Goal: Task Accomplishment & Management: Manage account settings

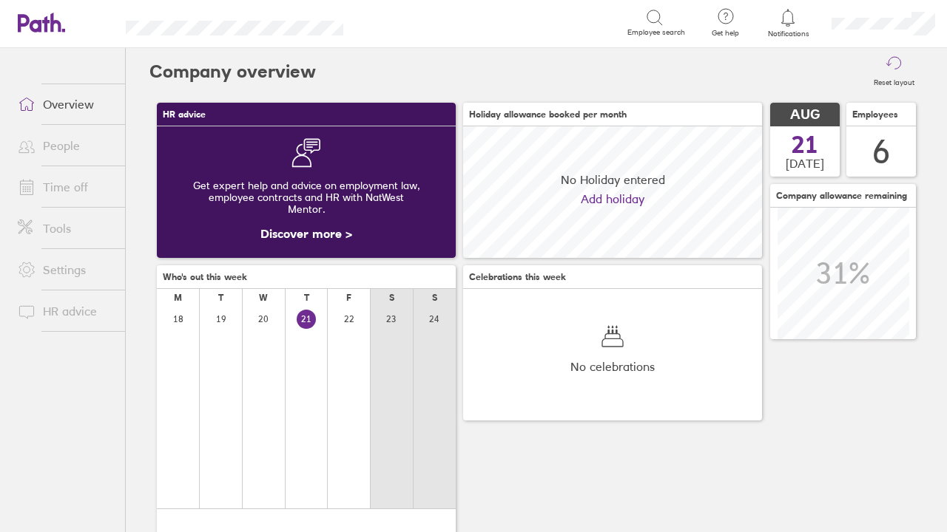
scroll to position [132, 299]
click at [81, 192] on link "Time off" at bounding box center [65, 187] width 119 height 30
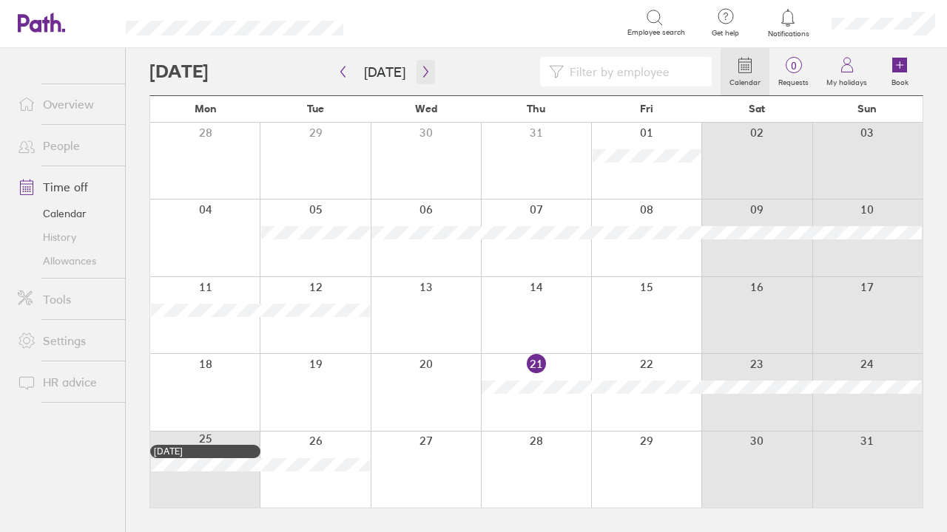
click at [423, 75] on icon "button" at bounding box center [425, 72] width 4 height 11
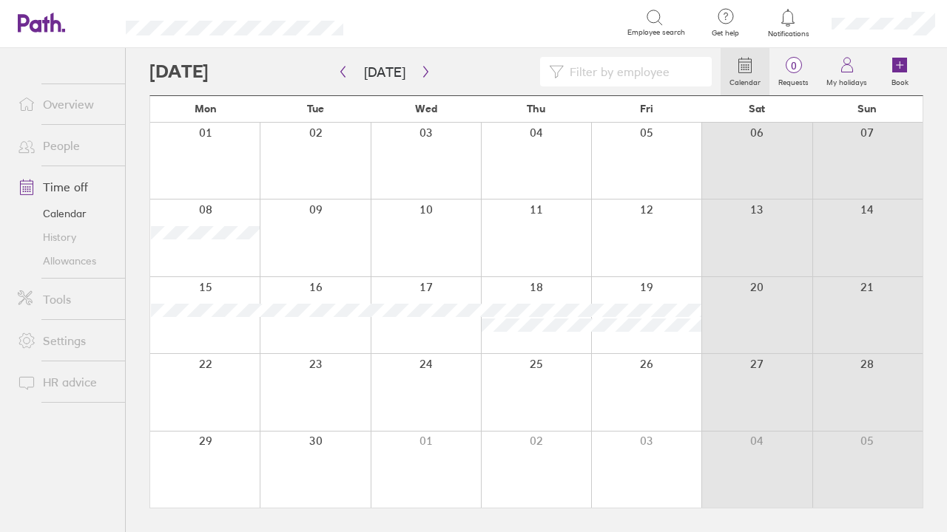
click at [221, 155] on div at bounding box center [204, 161] width 109 height 76
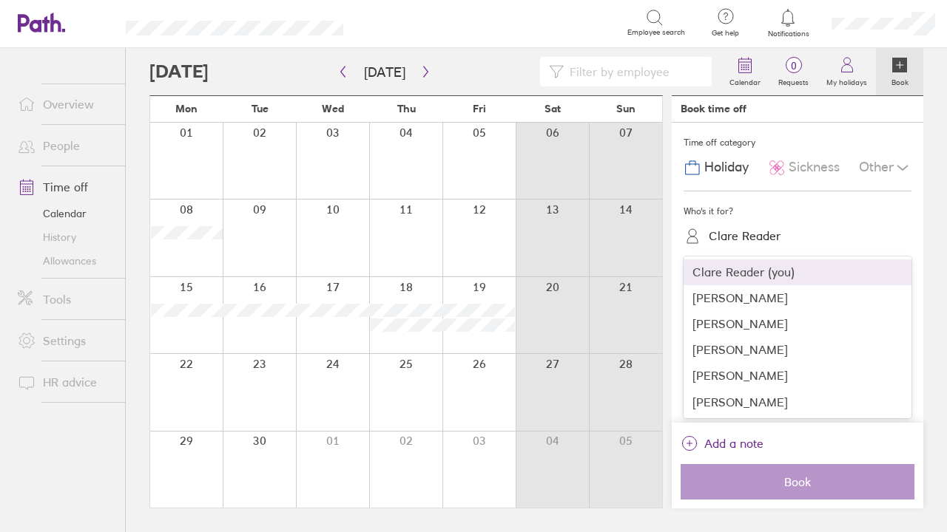
click at [743, 238] on div "Clare Reader" at bounding box center [744, 236] width 72 height 14
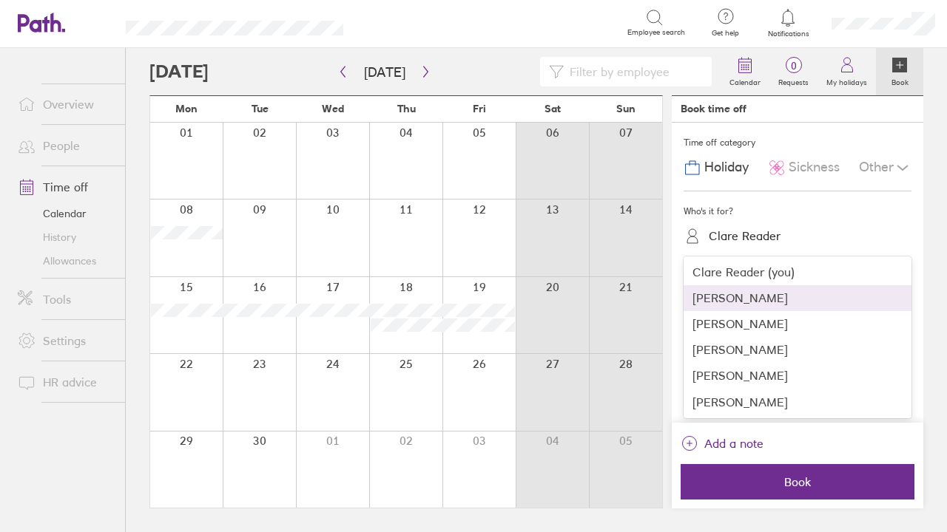
click at [738, 294] on div "[PERSON_NAME]" at bounding box center [797, 298] width 228 height 26
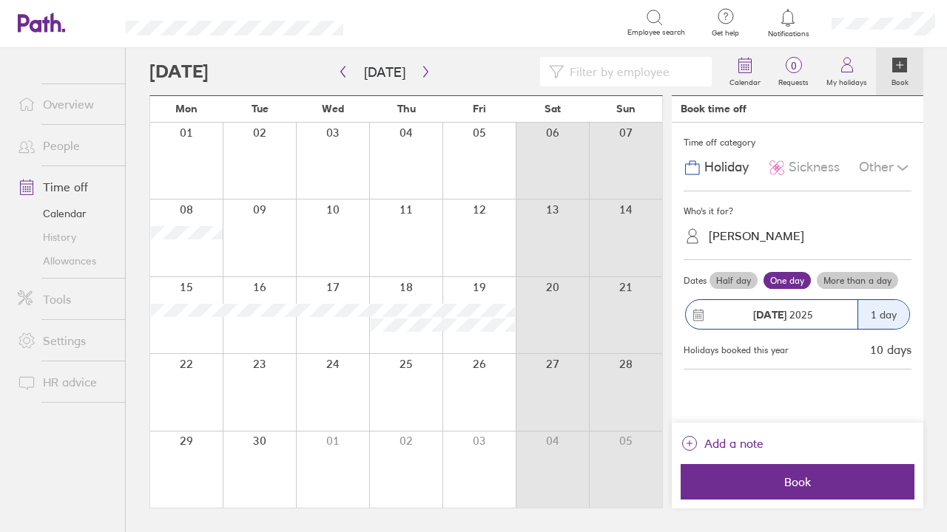
click at [737, 285] on label "Half day" at bounding box center [733, 281] width 48 height 18
click at [0, 0] on input "Half day" at bounding box center [0, 0] width 0 height 0
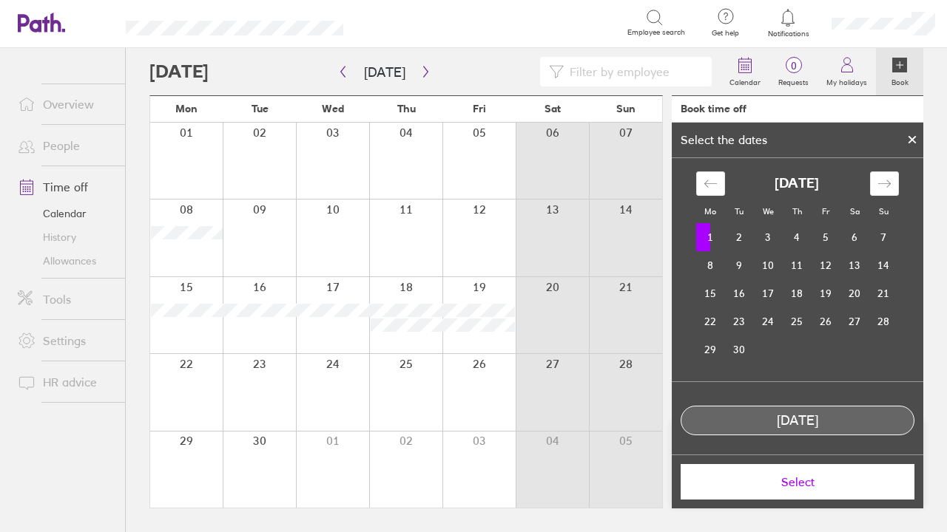
click at [783, 487] on span "Select" at bounding box center [797, 482] width 213 height 13
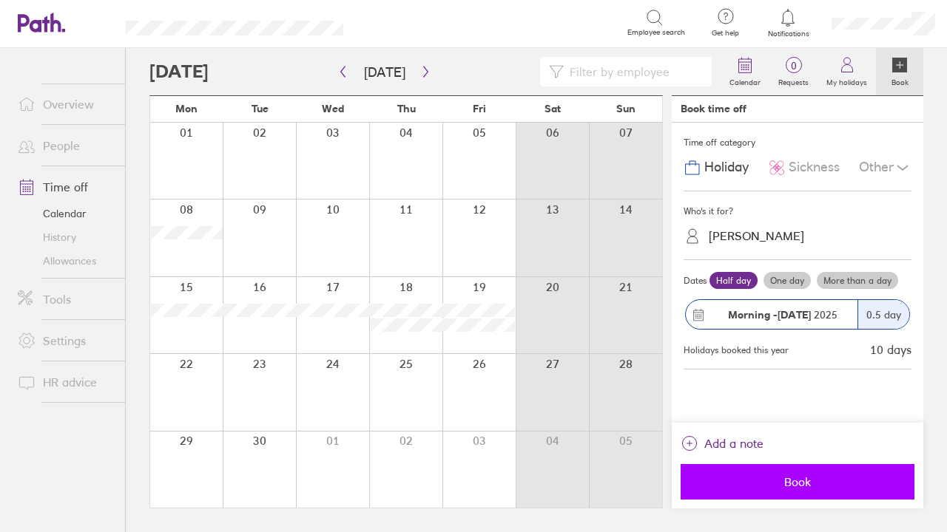
click at [779, 484] on span "Book" at bounding box center [797, 482] width 213 height 13
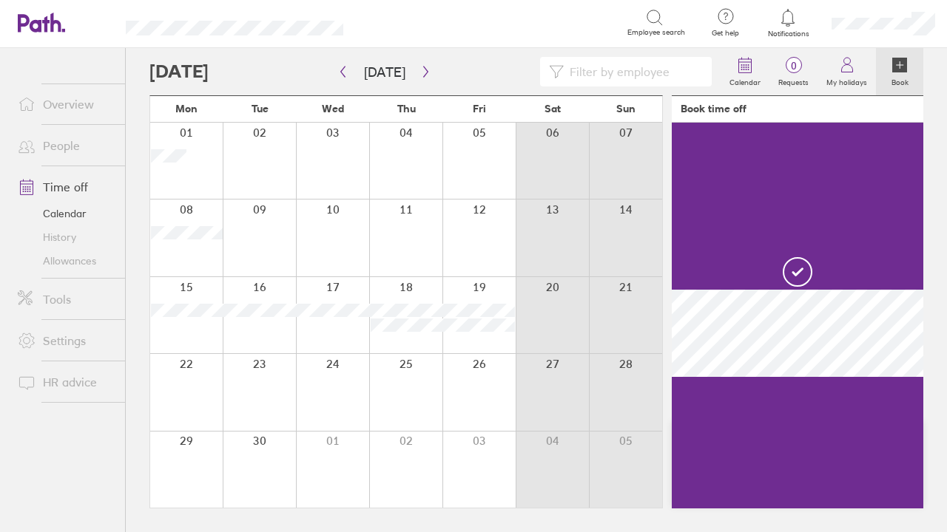
click at [487, 155] on div at bounding box center [478, 161] width 73 height 76
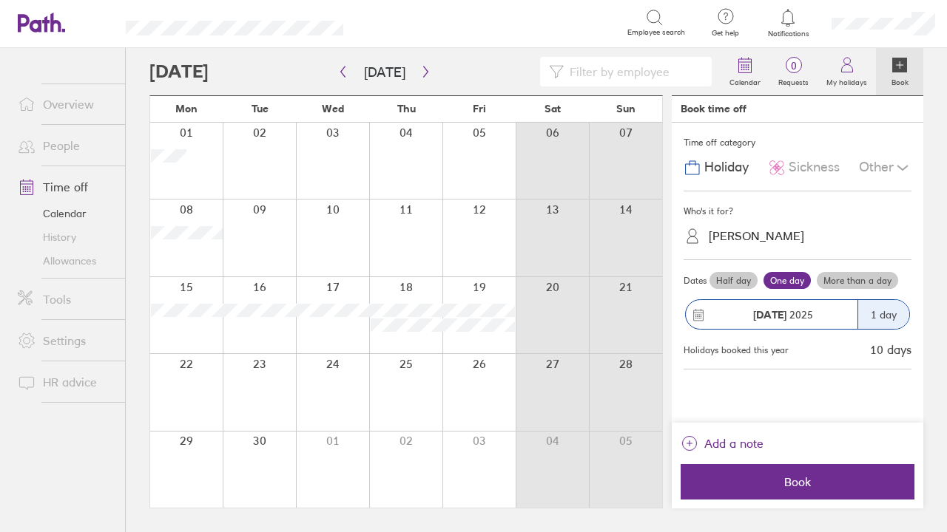
click at [734, 285] on label "Half day" at bounding box center [733, 281] width 48 height 18
click at [0, 0] on input "Half day" at bounding box center [0, 0] width 0 height 0
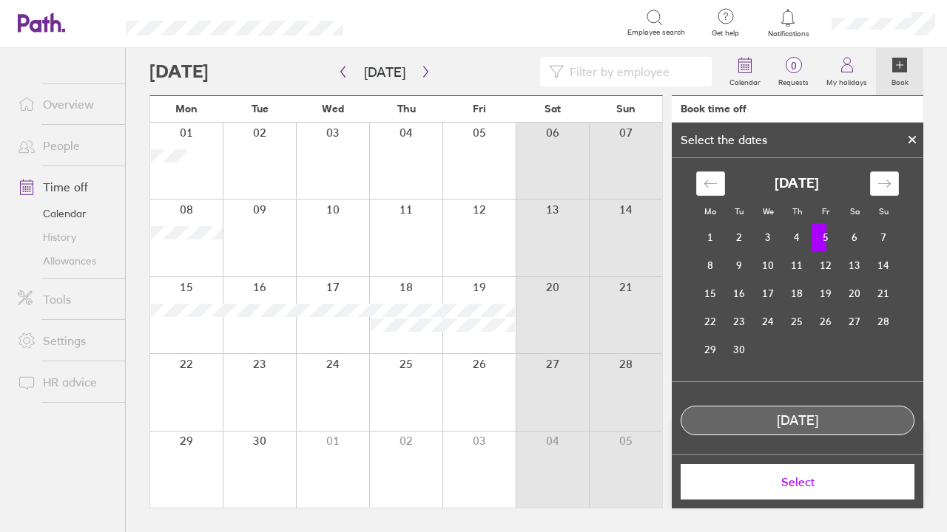
click at [811, 482] on span "Select" at bounding box center [797, 482] width 213 height 13
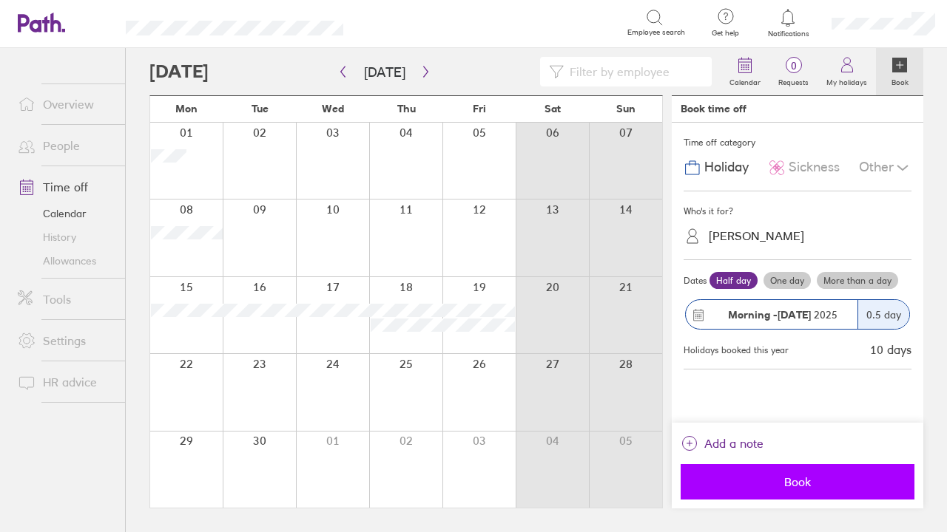
click at [811, 483] on span "Book" at bounding box center [797, 482] width 213 height 13
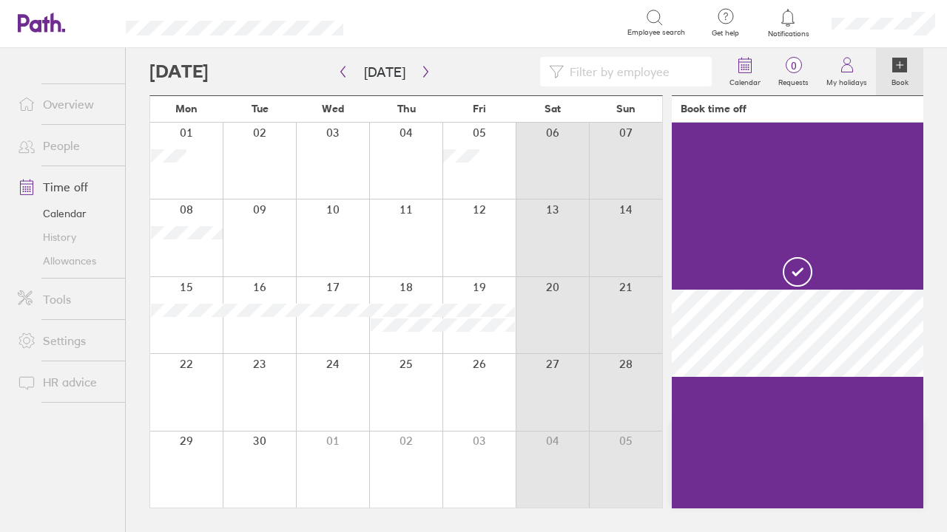
click at [81, 264] on link "Allowances" at bounding box center [65, 261] width 119 height 24
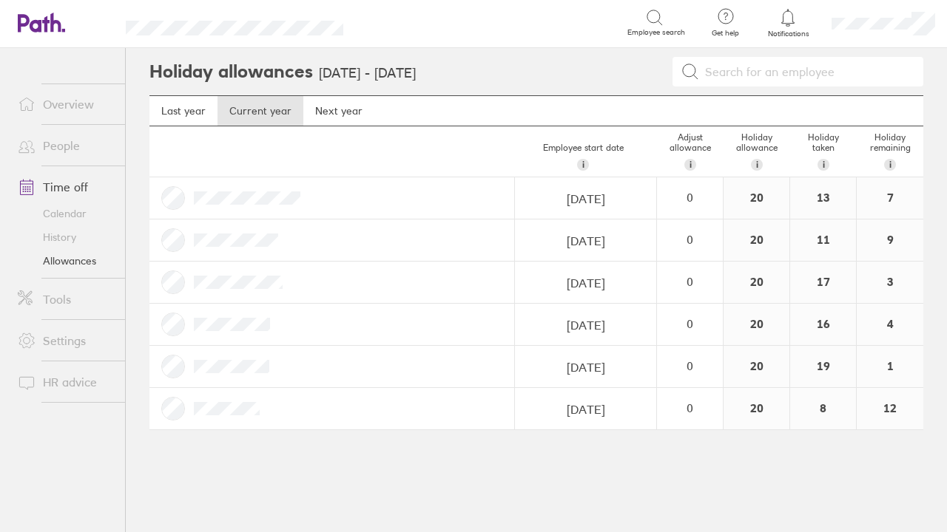
click at [61, 217] on link "Calendar" at bounding box center [65, 214] width 119 height 24
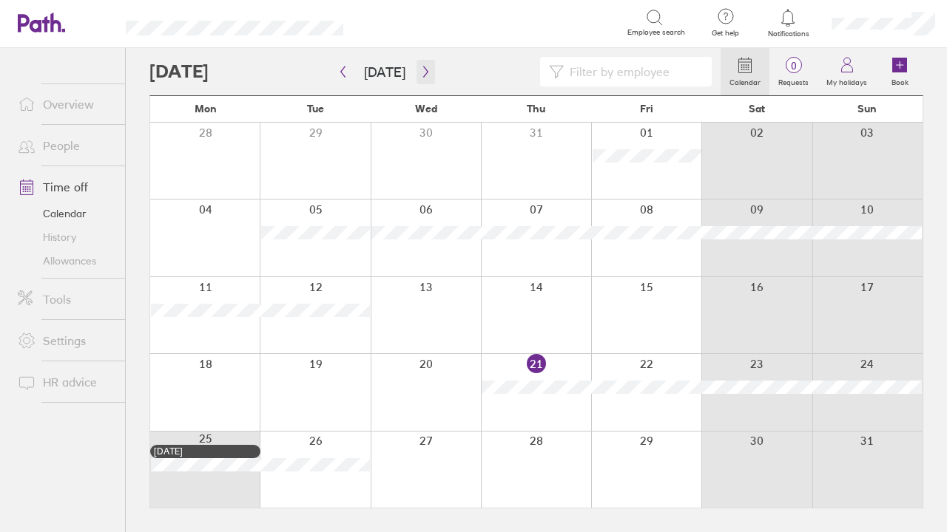
click at [420, 69] on icon "button" at bounding box center [425, 72] width 11 height 12
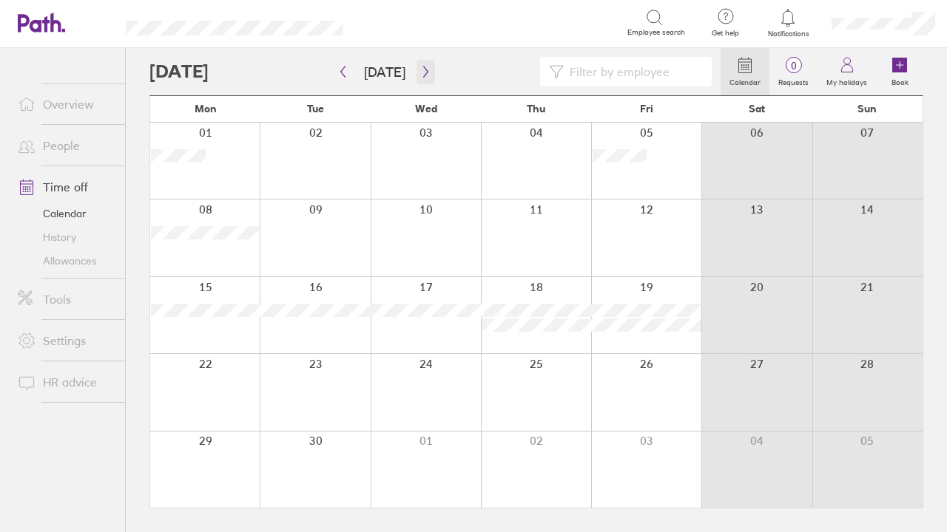
click at [422, 75] on icon "button" at bounding box center [425, 72] width 11 height 12
click at [241, 163] on div at bounding box center [204, 161] width 109 height 76
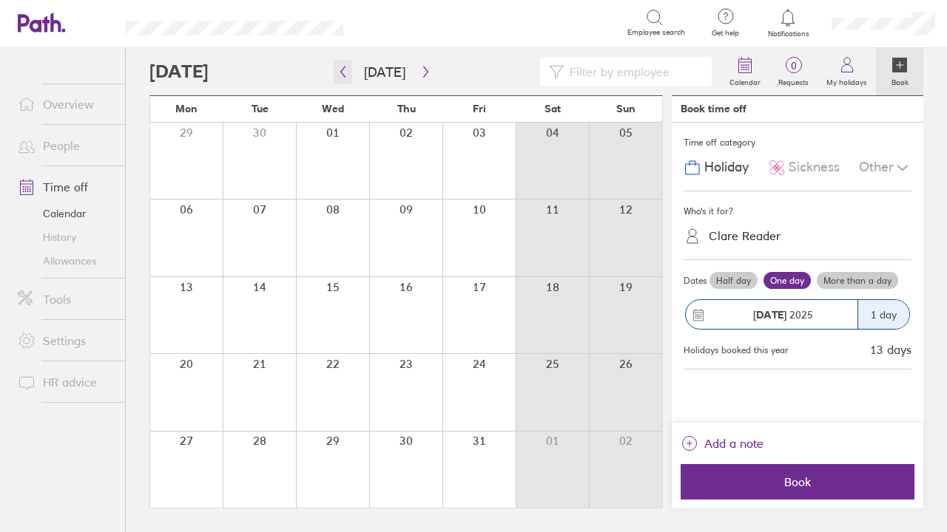
click at [349, 70] on button "button" at bounding box center [343, 72] width 18 height 24
click at [336, 366] on div at bounding box center [332, 392] width 73 height 76
click at [760, 240] on div "Clare Reader" at bounding box center [744, 236] width 72 height 14
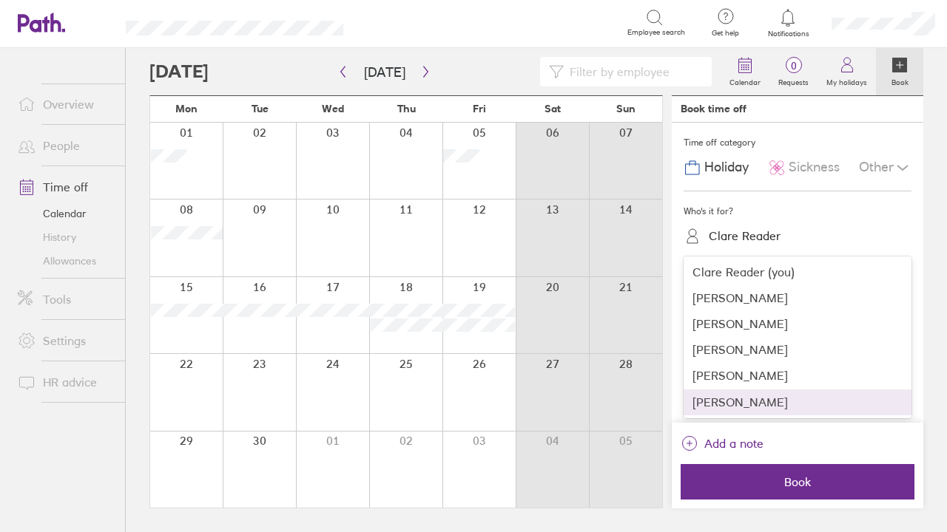
click at [751, 399] on div "[PERSON_NAME]" at bounding box center [797, 403] width 228 height 26
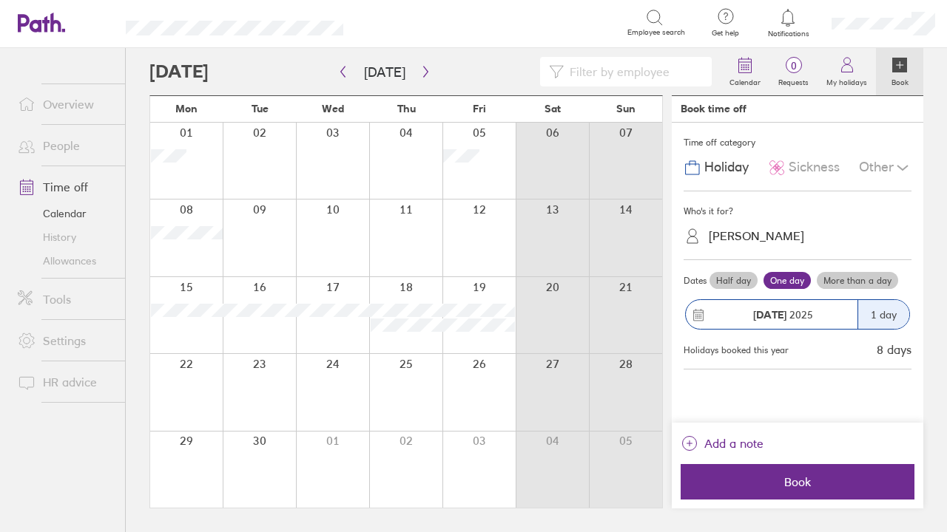
click at [873, 280] on label "More than a day" at bounding box center [856, 281] width 81 height 18
click at [0, 0] on input "More than a day" at bounding box center [0, 0] width 0 height 0
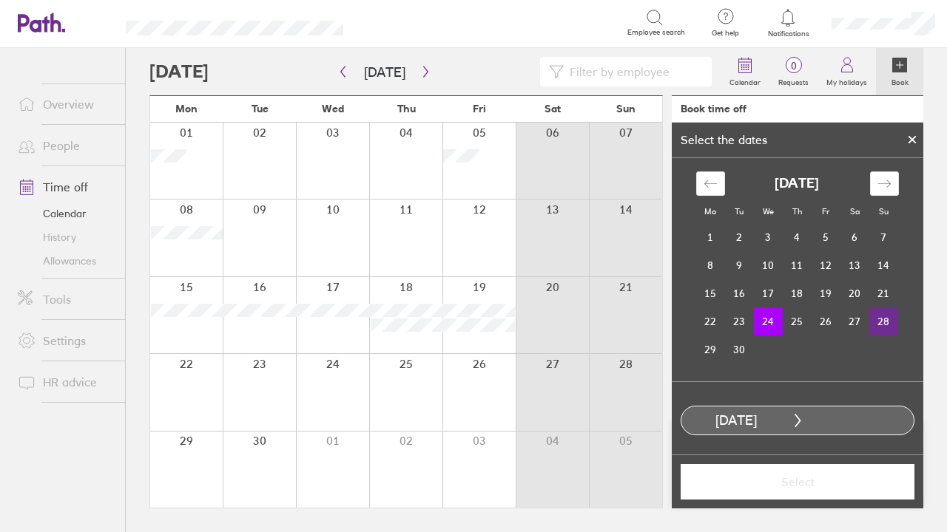
click at [888, 319] on td "28" at bounding box center [883, 322] width 29 height 28
click at [768, 487] on span "Select" at bounding box center [797, 482] width 213 height 13
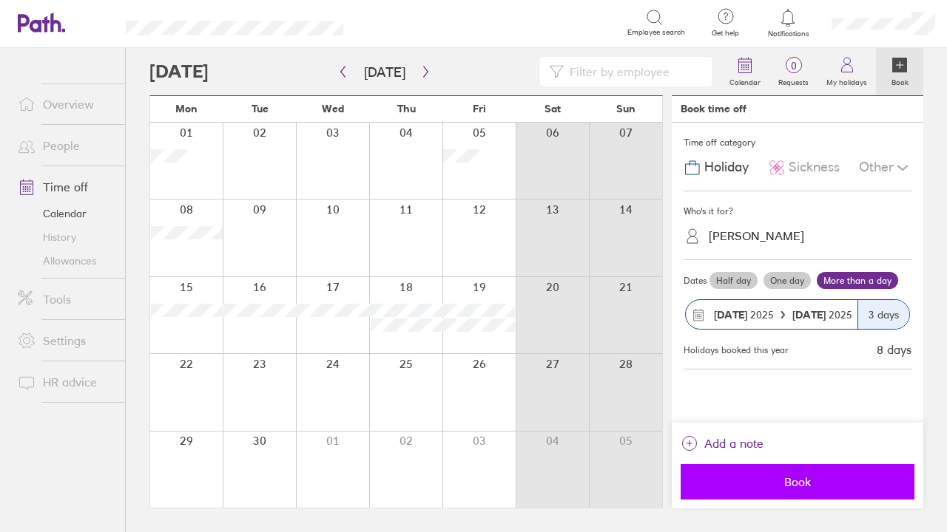
click at [768, 481] on span "Book" at bounding box center [797, 482] width 213 height 13
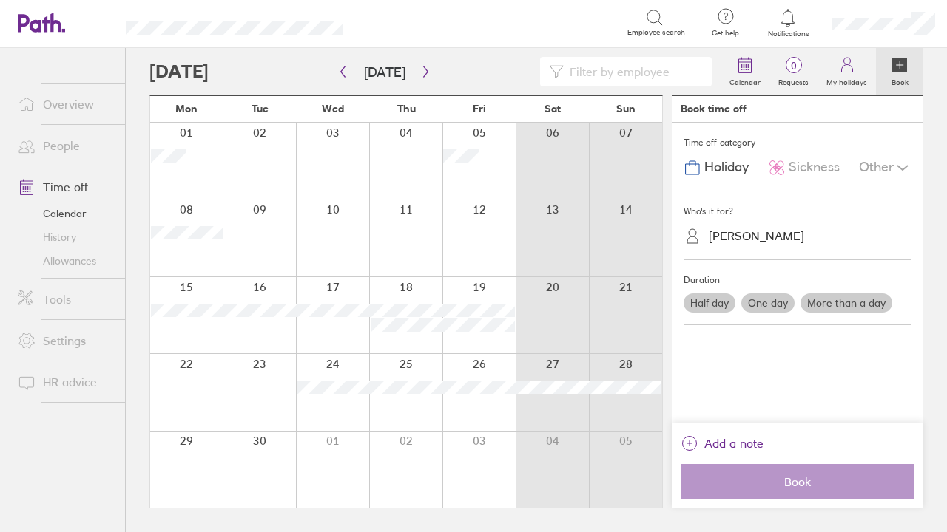
click at [183, 457] on div at bounding box center [186, 470] width 72 height 76
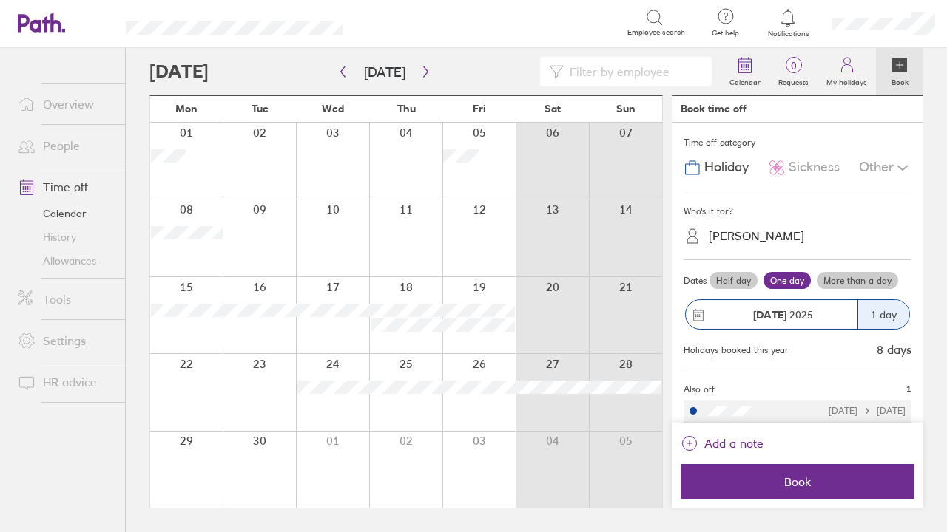
click at [839, 272] on label "More than a day" at bounding box center [856, 281] width 81 height 18
click at [0, 0] on input "More than a day" at bounding box center [0, 0] width 0 height 0
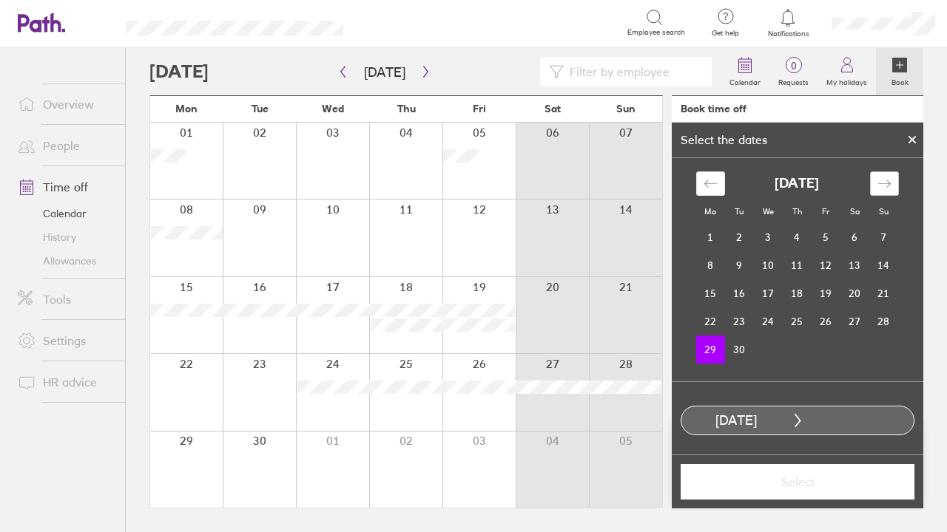
click at [890, 176] on div "Move forward to switch to the next month." at bounding box center [884, 184] width 29 height 24
click at [853, 236] on td "4" at bounding box center [854, 237] width 29 height 28
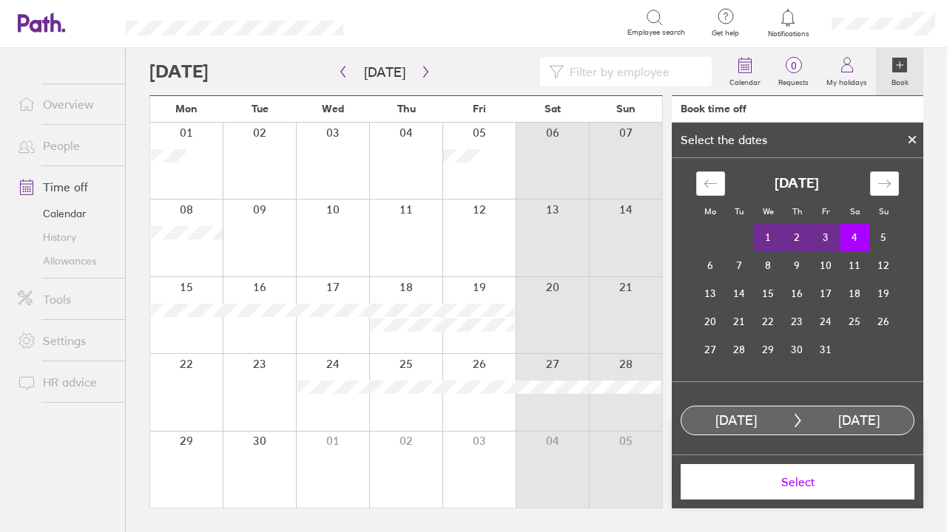
click at [811, 484] on span "Select" at bounding box center [797, 482] width 213 height 13
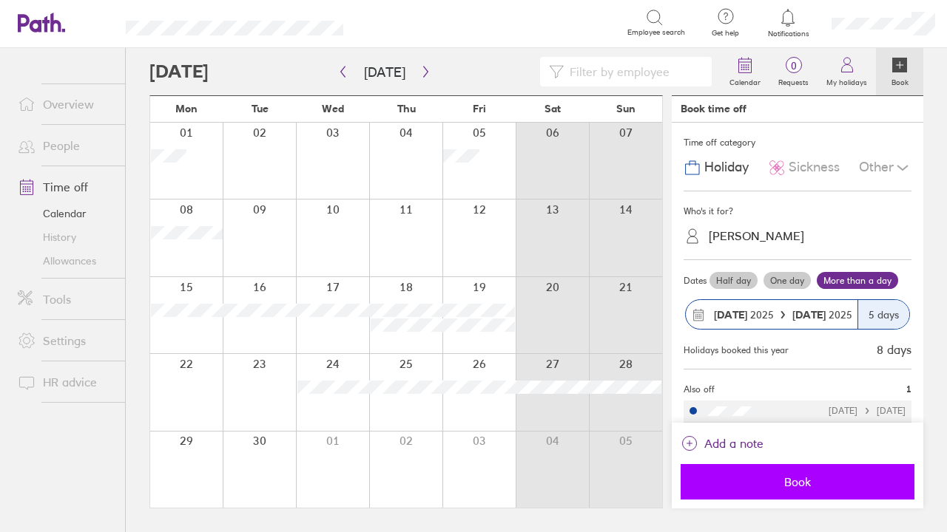
click at [812, 484] on span "Book" at bounding box center [797, 482] width 213 height 13
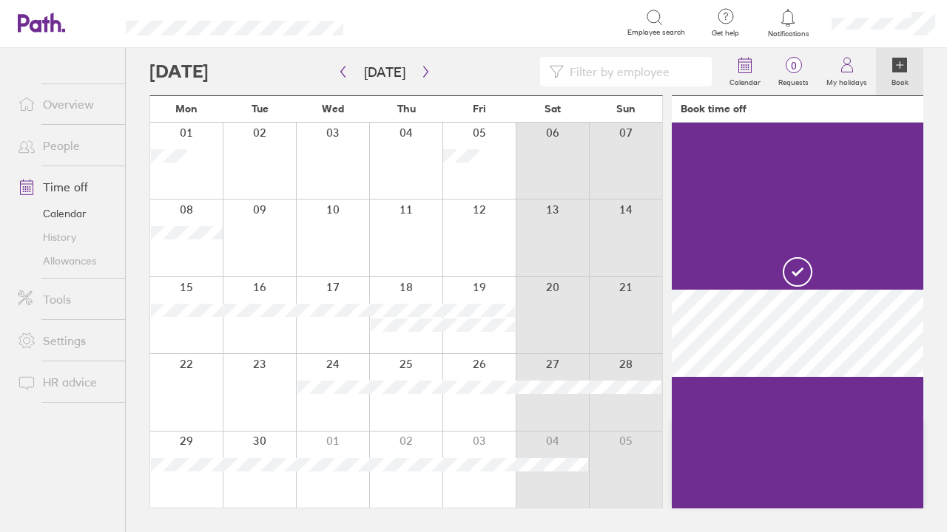
click at [207, 440] on div at bounding box center [186, 470] width 72 height 76
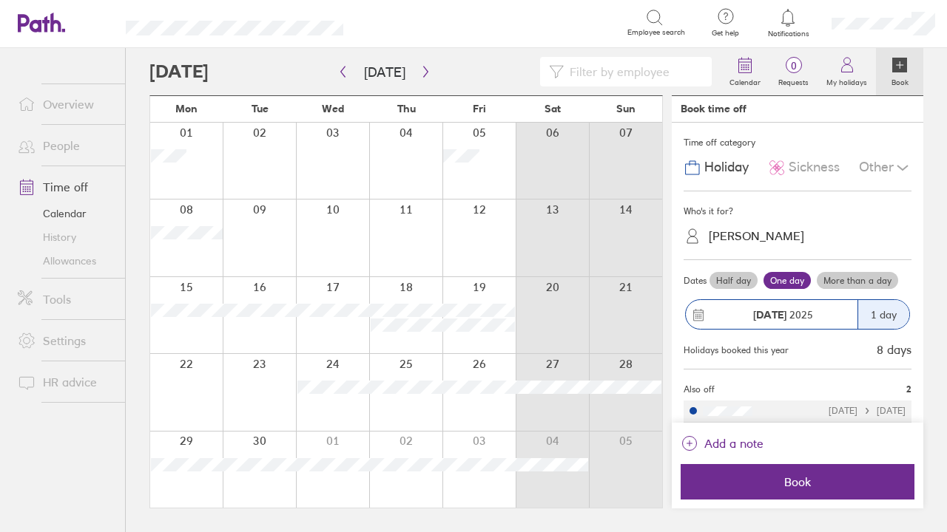
click at [761, 229] on div "[PERSON_NAME]" at bounding box center [755, 236] width 95 height 14
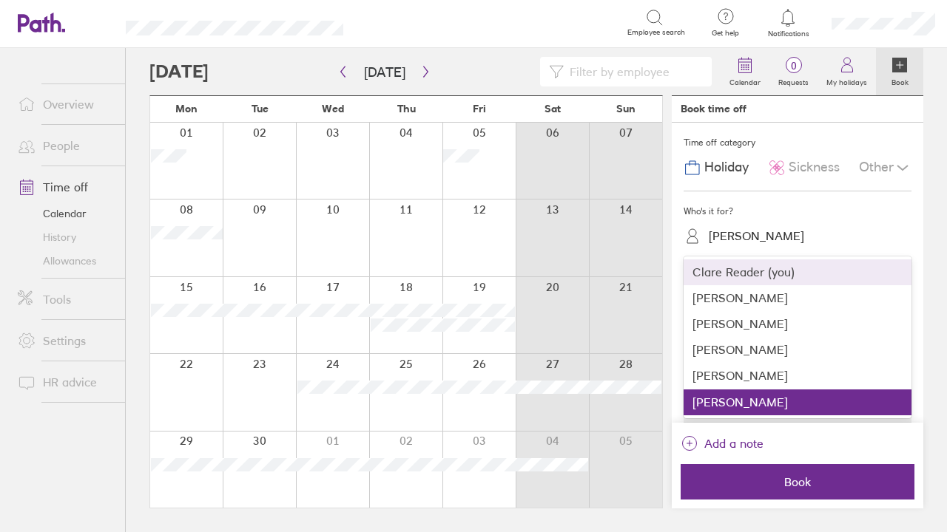
click at [751, 273] on div "Clare Reader (you)" at bounding box center [797, 273] width 228 height 26
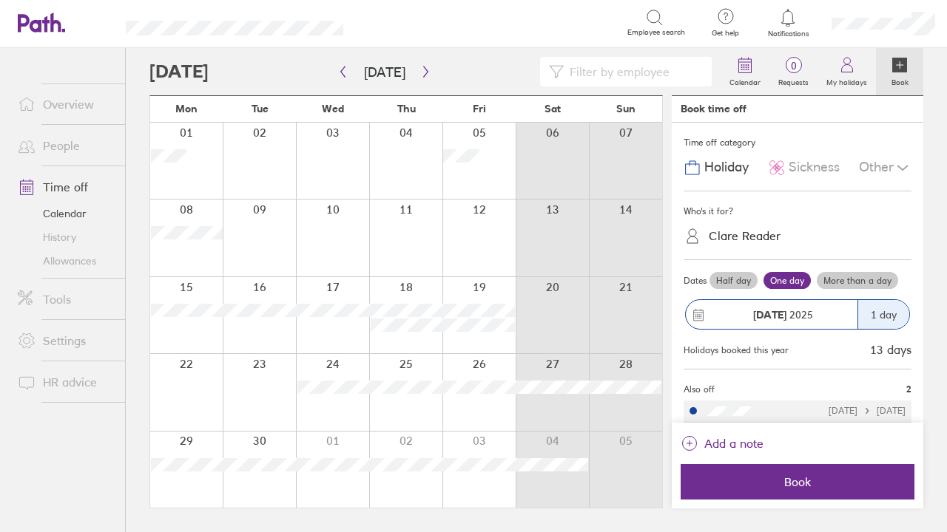
click at [848, 277] on label "More than a day" at bounding box center [856, 281] width 81 height 18
click at [0, 0] on input "More than a day" at bounding box center [0, 0] width 0 height 0
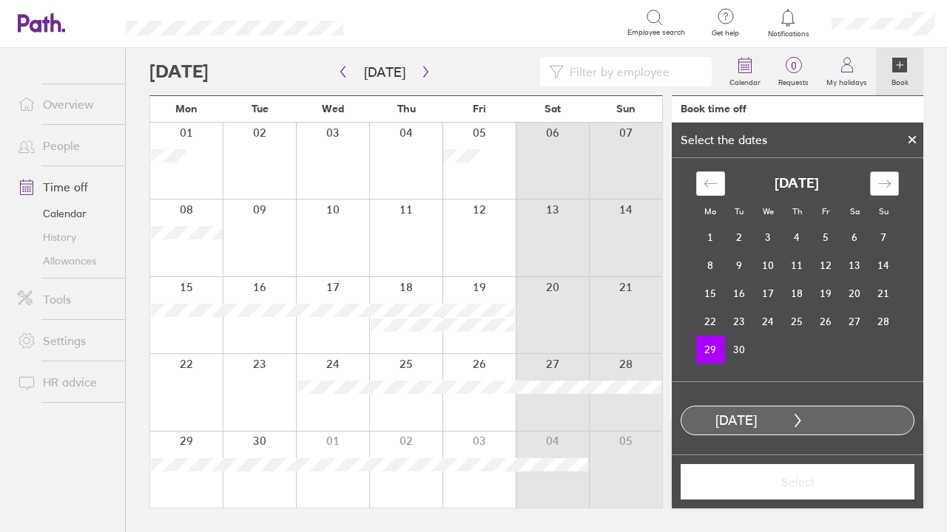
click at [889, 179] on icon "Move forward to switch to the next month." at bounding box center [884, 184] width 14 height 14
click at [856, 231] on td "4" at bounding box center [854, 237] width 29 height 28
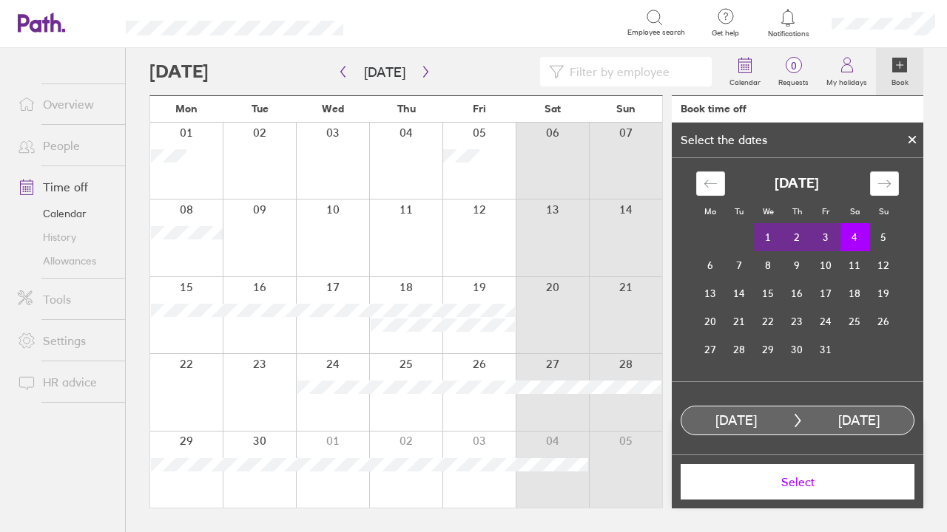
click at [789, 480] on span "Select" at bounding box center [797, 482] width 213 height 13
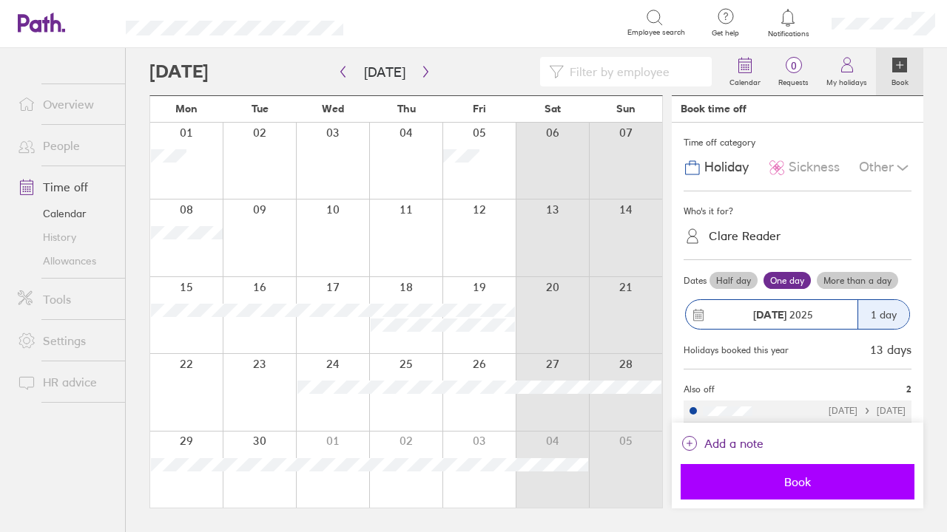
click at [789, 485] on span "Book" at bounding box center [797, 482] width 213 height 13
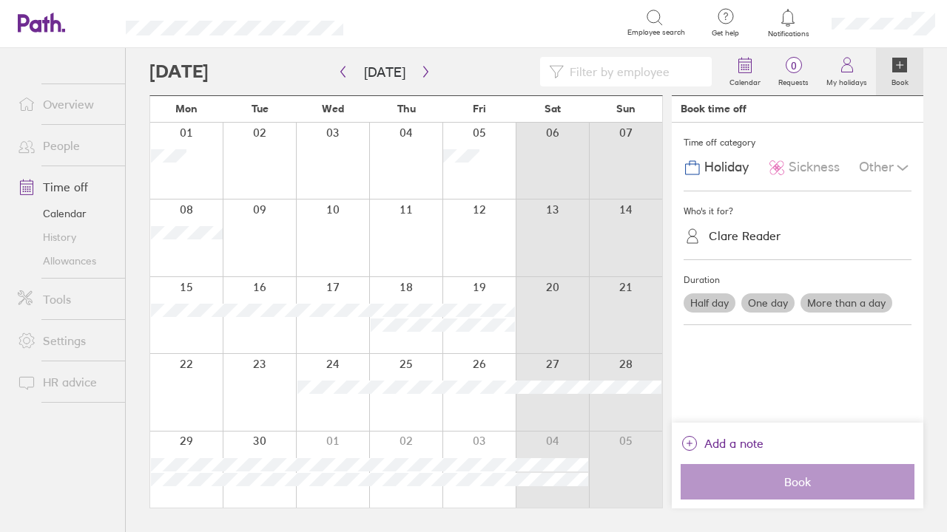
click at [85, 256] on link "Allowances" at bounding box center [65, 261] width 119 height 24
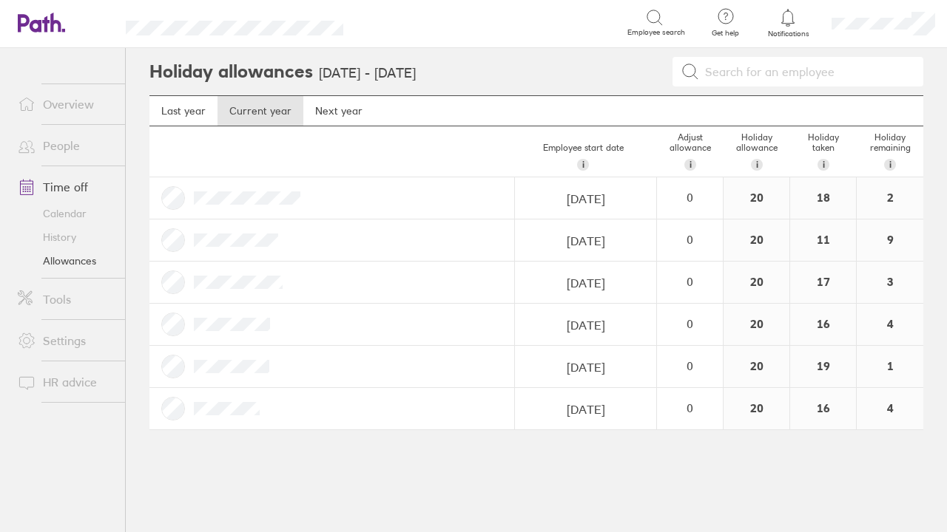
click at [82, 217] on link "Calendar" at bounding box center [65, 214] width 119 height 24
